Goal: Task Accomplishment & Management: Use online tool/utility

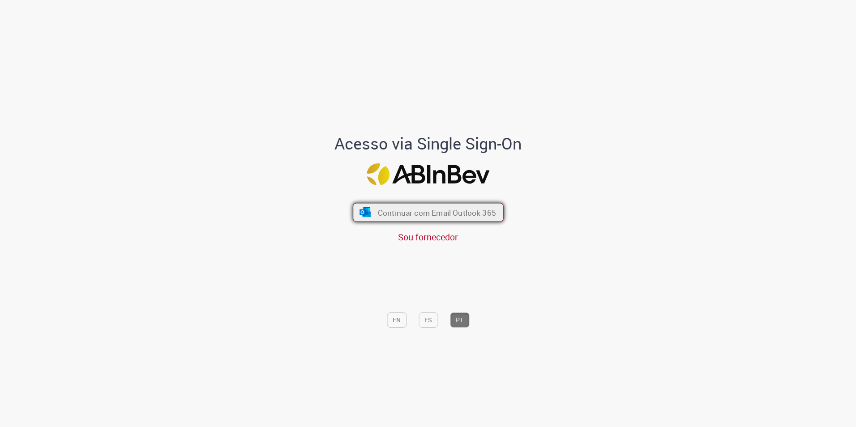
click at [445, 213] on span "Continuar com Email Outlook 365" at bounding box center [436, 212] width 118 height 10
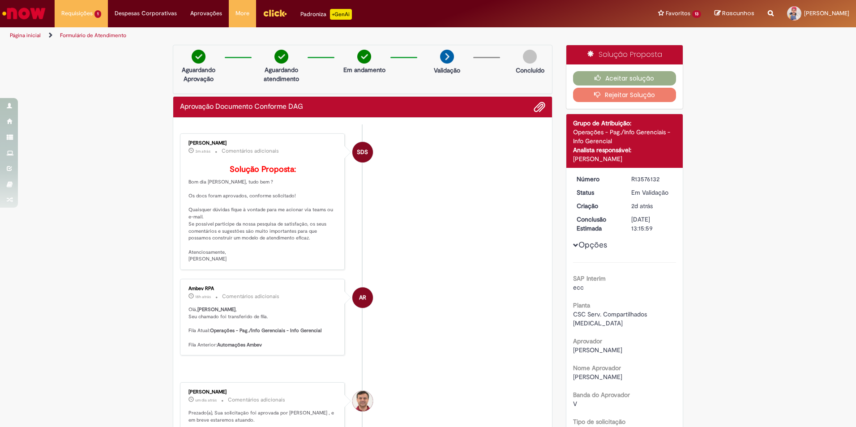
click at [757, 313] on div "Verificar Código de Barras Aguardando Aprovação Aguardando atendimento Em andam…" at bounding box center [428, 423] width 856 height 757
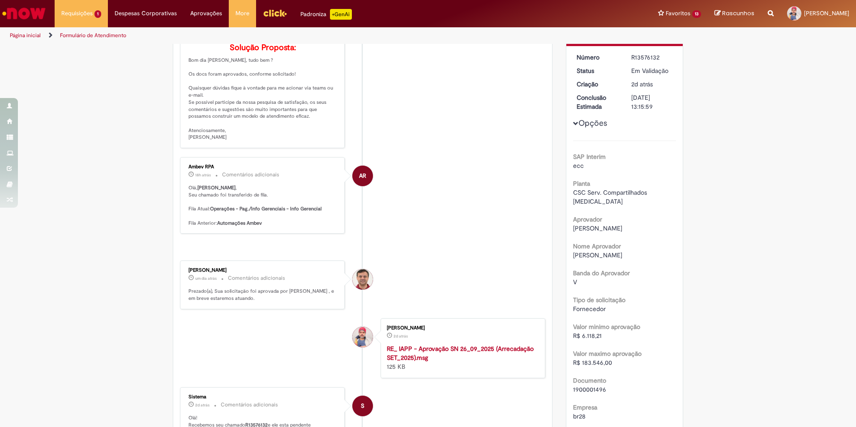
scroll to position [215, 0]
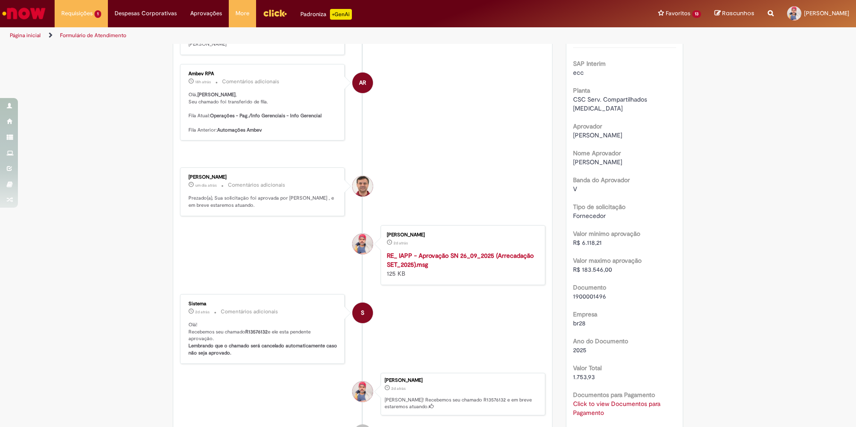
click at [720, 351] on div "Verificar Código de Barras Aguardando Aprovação Aguardando atendimento Em andam…" at bounding box center [428, 208] width 856 height 757
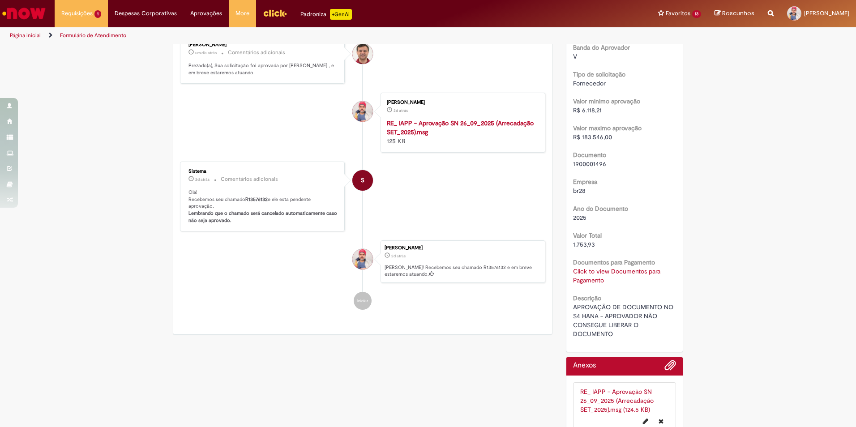
scroll to position [330, 0]
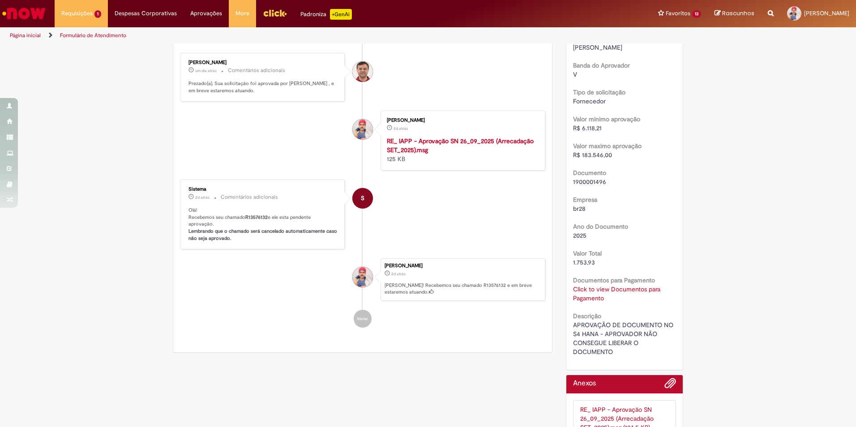
click at [591, 178] on span "1900001496" at bounding box center [589, 182] width 33 height 8
copy span "1900001496"
